Goal: Obtain resource: Download file/media

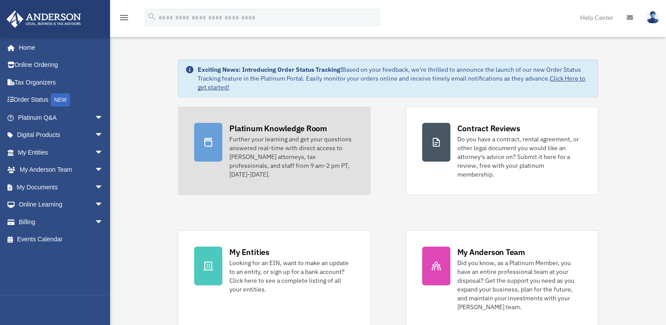
click at [278, 131] on div "Platinum Knowledge Room" at bounding box center [278, 128] width 98 height 11
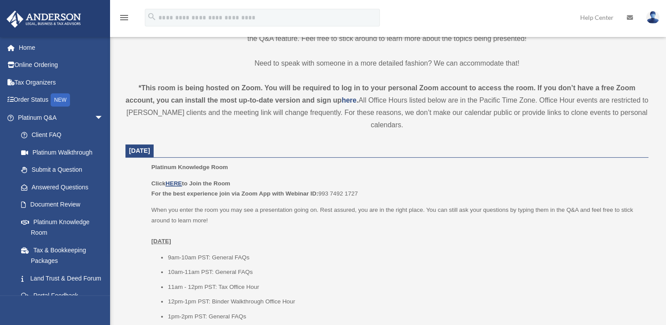
scroll to position [264, 0]
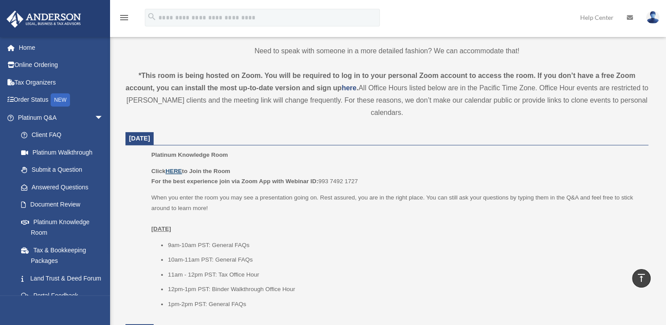
click at [179, 172] on u "HERE" at bounding box center [173, 171] width 16 height 7
click at [95, 117] on span "arrow_drop_down" at bounding box center [104, 118] width 18 height 18
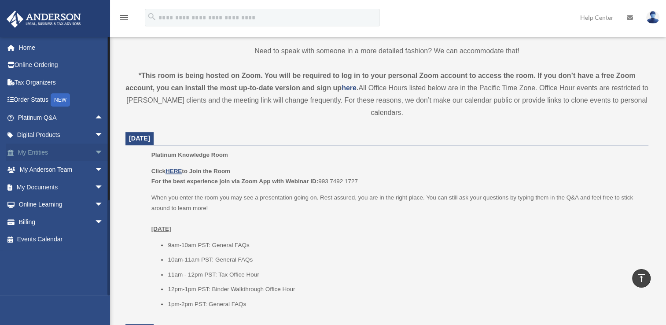
click at [33, 151] on link "My Entities arrow_drop_down" at bounding box center [61, 152] width 110 height 18
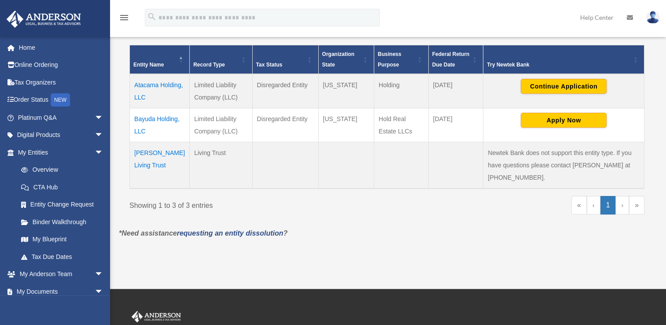
scroll to position [176, 0]
click at [95, 150] on span "arrow_drop_down" at bounding box center [104, 152] width 18 height 18
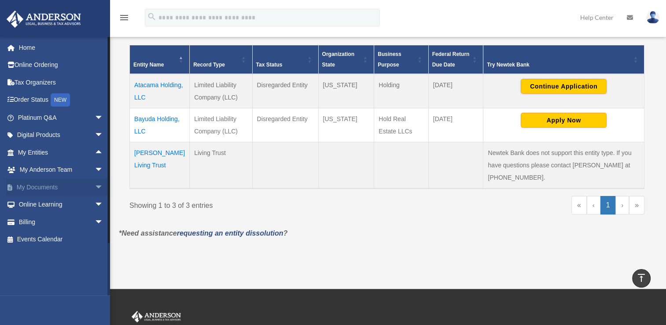
click at [95, 186] on span "arrow_drop_down" at bounding box center [104, 187] width 18 height 18
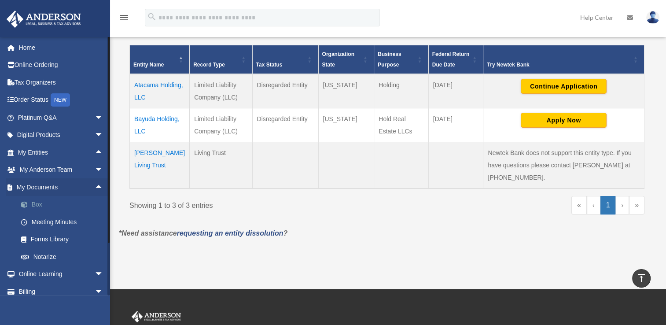
click at [36, 205] on link "Box" at bounding box center [64, 205] width 104 height 18
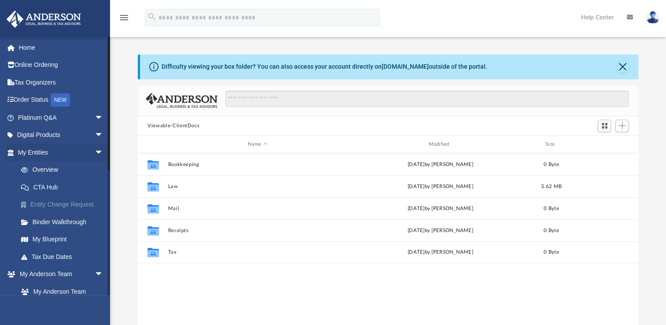
scroll to position [193, 493]
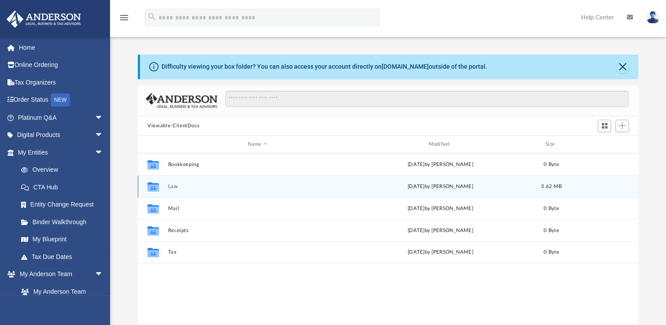
click at [171, 188] on button "Law" at bounding box center [257, 186] width 179 height 6
click at [185, 187] on button "Bayuda Holding, LLC" at bounding box center [257, 186] width 179 height 6
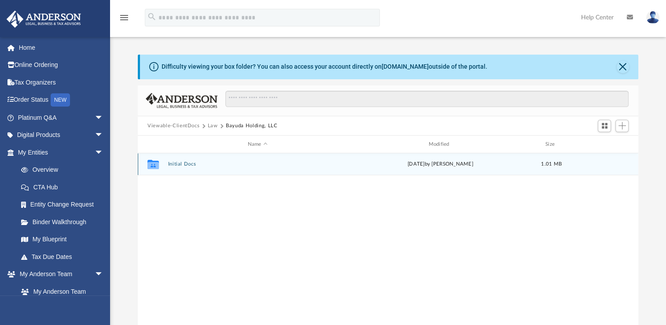
click at [178, 165] on button "Initial Docs" at bounding box center [257, 164] width 179 height 6
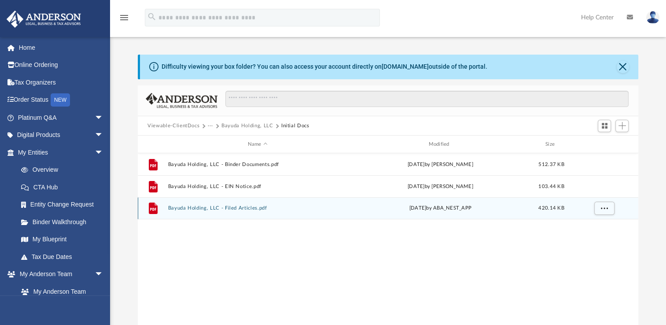
click at [236, 208] on button "Bayuda Holding, LLC - Filed Articles.pdf" at bounding box center [257, 208] width 179 height 6
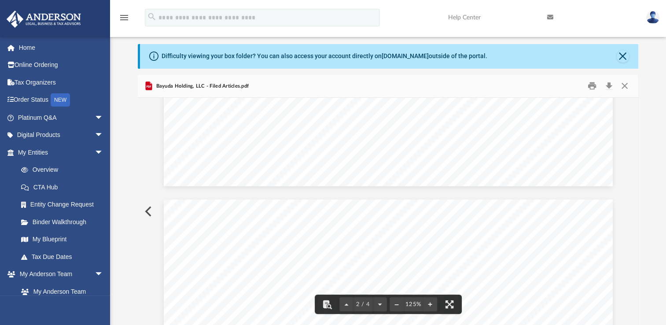
scroll to position [697, 0]
click at [608, 87] on button "Download" at bounding box center [609, 86] width 16 height 14
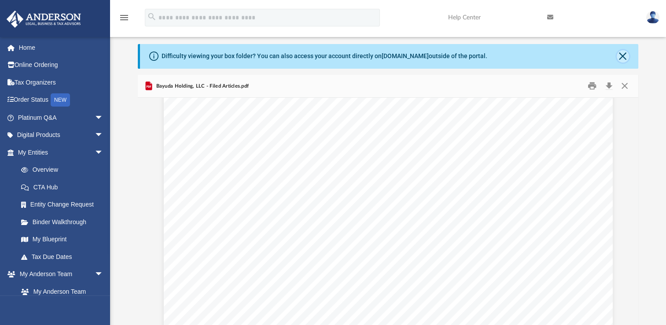
click at [621, 55] on button "Close" at bounding box center [622, 56] width 12 height 12
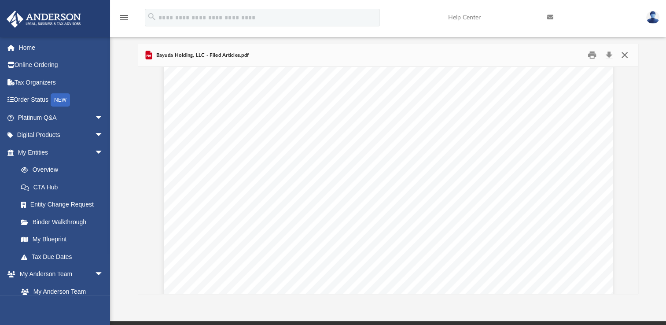
click at [627, 55] on button "Close" at bounding box center [624, 55] width 16 height 14
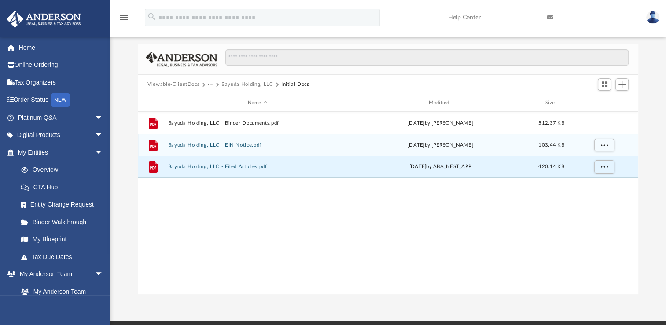
click at [196, 145] on button "Bayuda Holding, LLC - EIN Notice.pdf" at bounding box center [257, 145] width 179 height 6
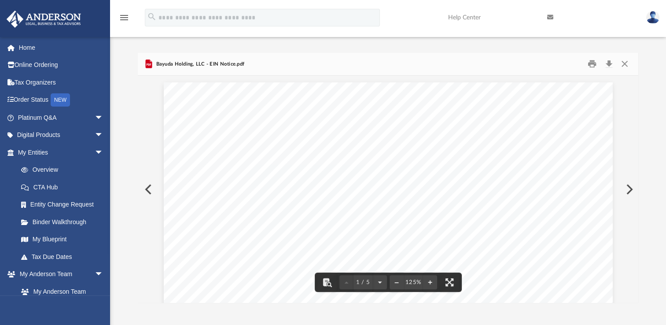
scroll to position [0, 0]
click at [624, 65] on button "Close" at bounding box center [624, 66] width 16 height 14
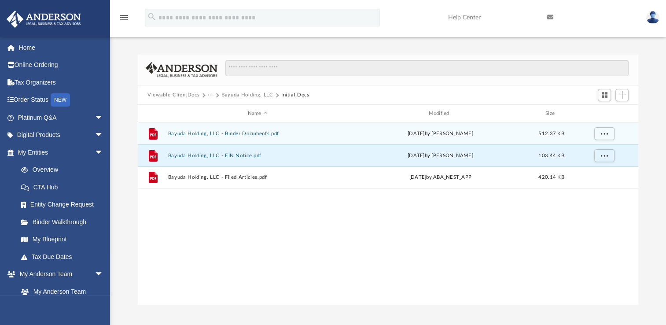
click at [224, 133] on button "Bayuda Holding, LLC - Binder Documents.pdf" at bounding box center [257, 134] width 179 height 6
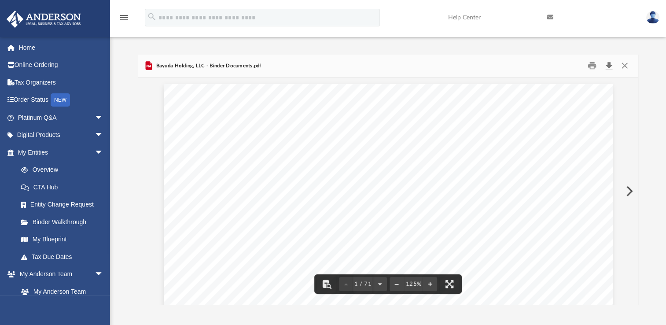
click at [609, 66] on button "Download" at bounding box center [609, 66] width 16 height 14
click at [627, 67] on button "Close" at bounding box center [624, 66] width 16 height 14
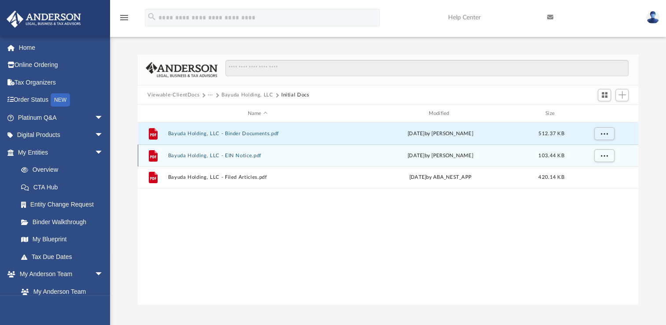
click at [225, 155] on button "Bayuda Holding, LLC - EIN Notice.pdf" at bounding box center [257, 156] width 179 height 6
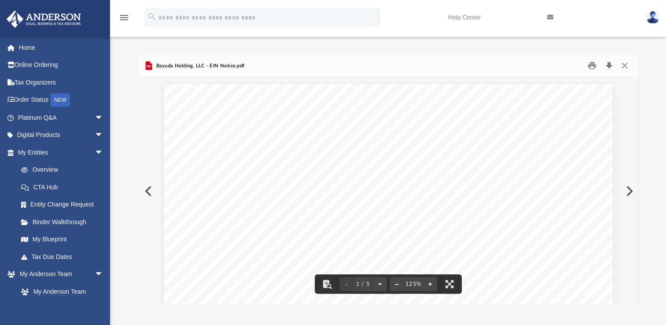
click at [606, 66] on button "Download" at bounding box center [609, 66] width 16 height 14
click at [623, 67] on button "Close" at bounding box center [624, 66] width 16 height 14
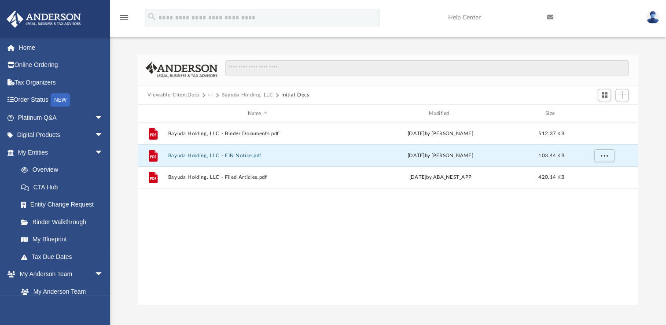
click at [183, 93] on button "Viewable-ClientDocs" at bounding box center [173, 95] width 52 height 8
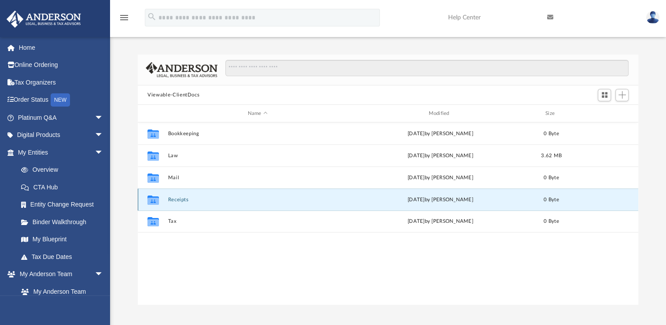
click at [176, 197] on button "Receipts" at bounding box center [257, 200] width 179 height 6
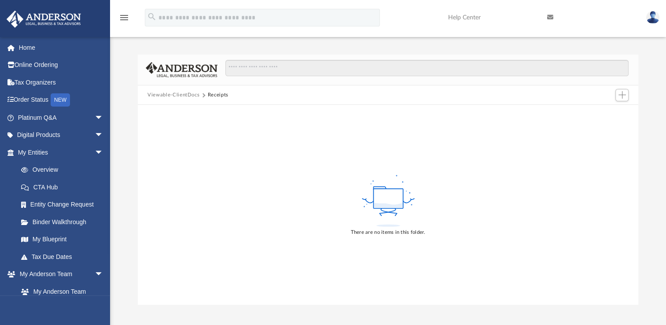
click at [180, 98] on button "Viewable-ClientDocs" at bounding box center [173, 95] width 52 height 8
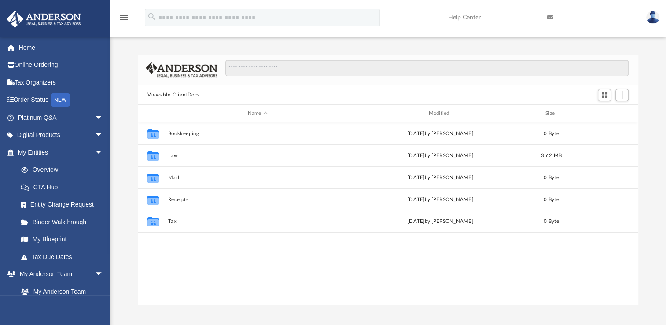
scroll to position [193, 493]
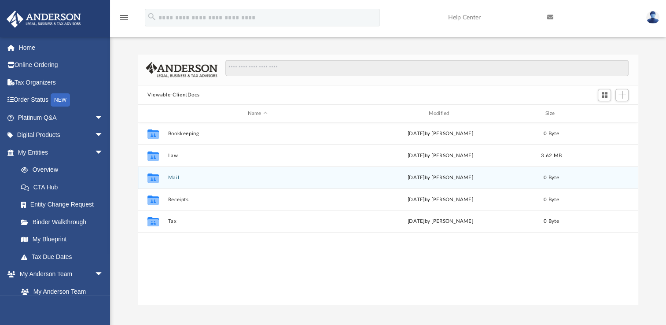
click at [172, 175] on button "Mail" at bounding box center [257, 178] width 179 height 6
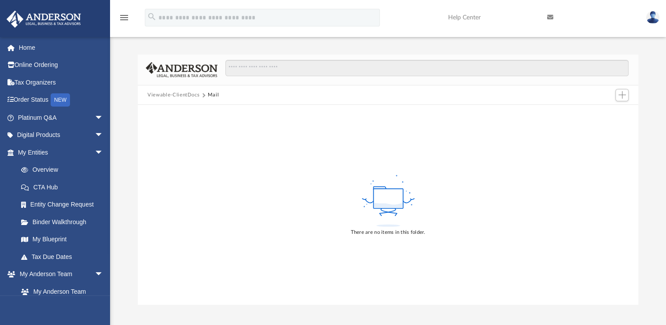
click at [172, 95] on button "Viewable-ClientDocs" at bounding box center [173, 95] width 52 height 8
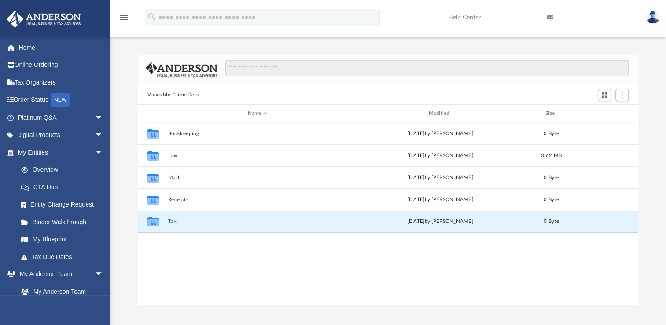
click at [172, 223] on button "Tax" at bounding box center [257, 221] width 179 height 6
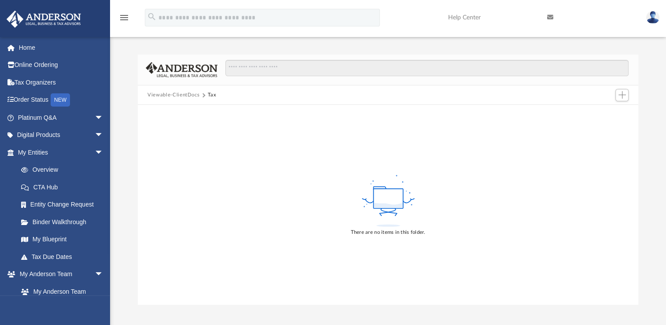
click at [191, 92] on button "Viewable-ClientDocs" at bounding box center [173, 95] width 52 height 8
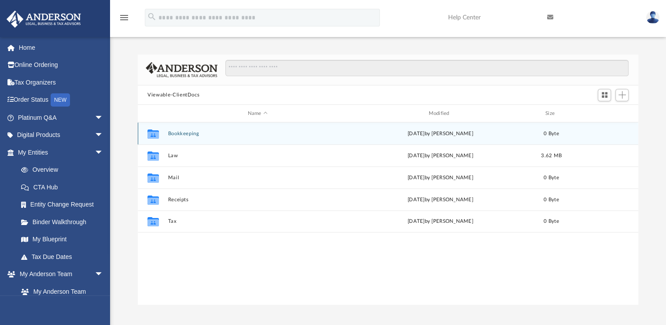
click at [180, 132] on button "Bookkeeping" at bounding box center [257, 134] width 179 height 6
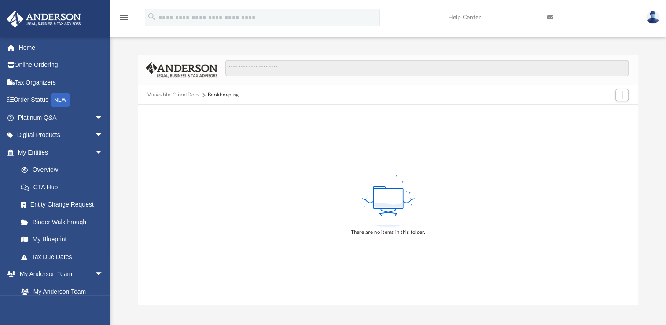
click at [172, 92] on button "Viewable-ClientDocs" at bounding box center [173, 95] width 52 height 8
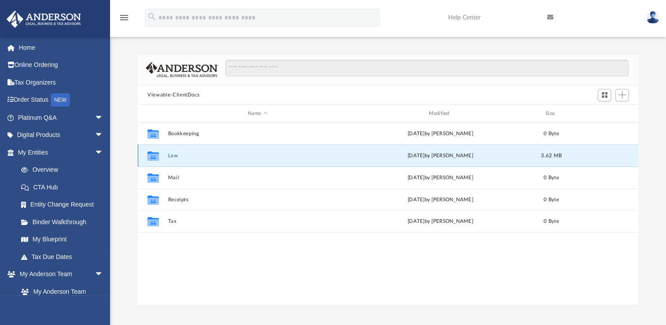
click at [172, 156] on button "Law" at bounding box center [257, 156] width 179 height 6
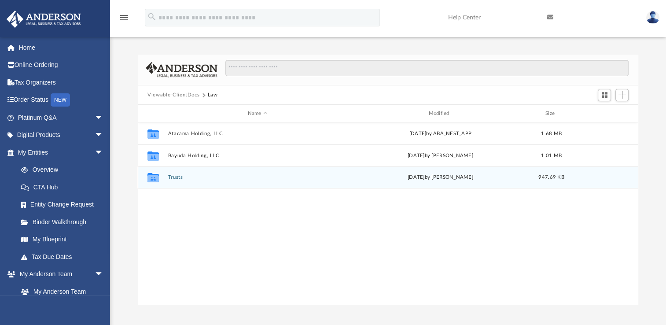
click at [175, 178] on button "Trusts" at bounding box center [257, 177] width 179 height 6
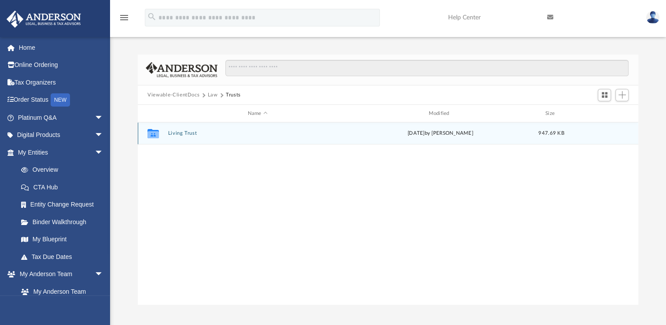
click at [184, 133] on button "Living Trust" at bounding box center [257, 133] width 179 height 6
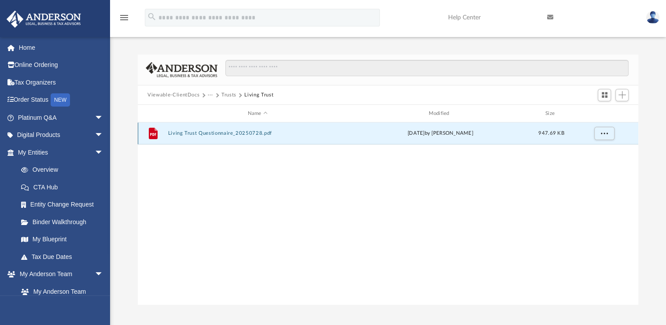
click at [203, 132] on button "Living Trust Questionnaire_20250728.pdf" at bounding box center [257, 133] width 179 height 6
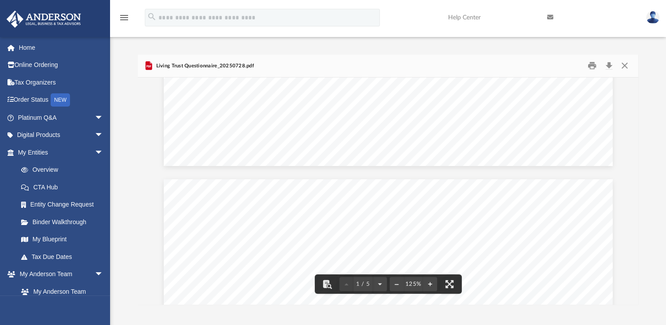
scroll to position [59, 0]
click at [624, 66] on button "Close" at bounding box center [624, 66] width 16 height 14
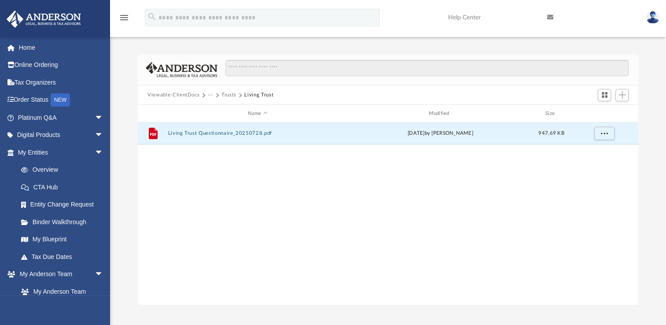
click at [171, 93] on button "Viewable-ClientDocs" at bounding box center [173, 95] width 52 height 8
